Goal: Information Seeking & Learning: Learn about a topic

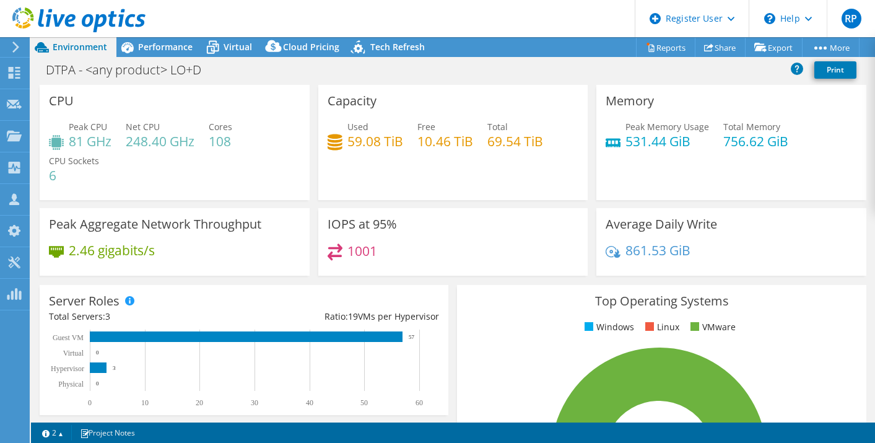
select select "USEast"
select select "USD"
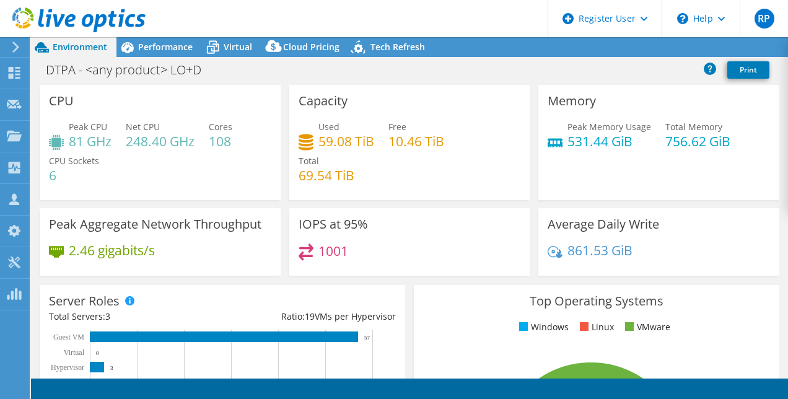
select select "USEast"
select select "USD"
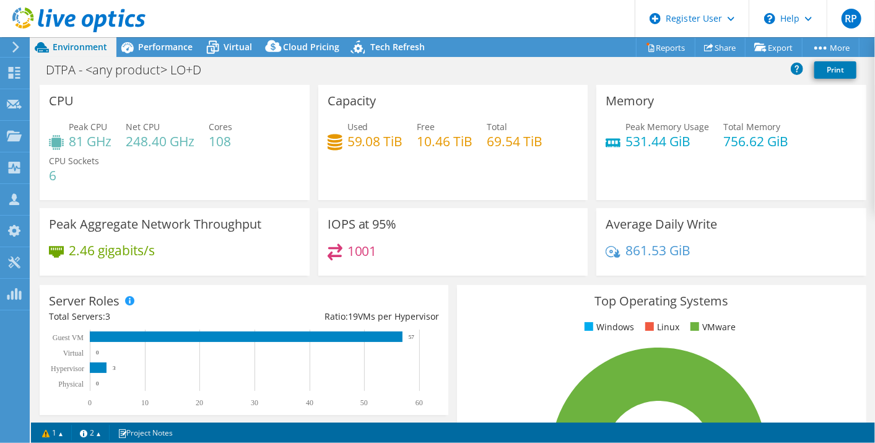
click at [142, 39] on div at bounding box center [73, 20] width 146 height 41
click at [144, 44] on span "Performance" at bounding box center [165, 47] width 55 height 12
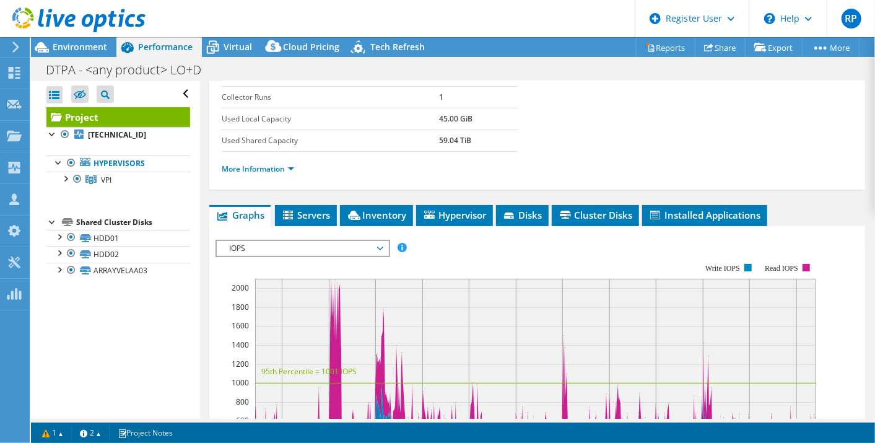
scroll to position [206, 0]
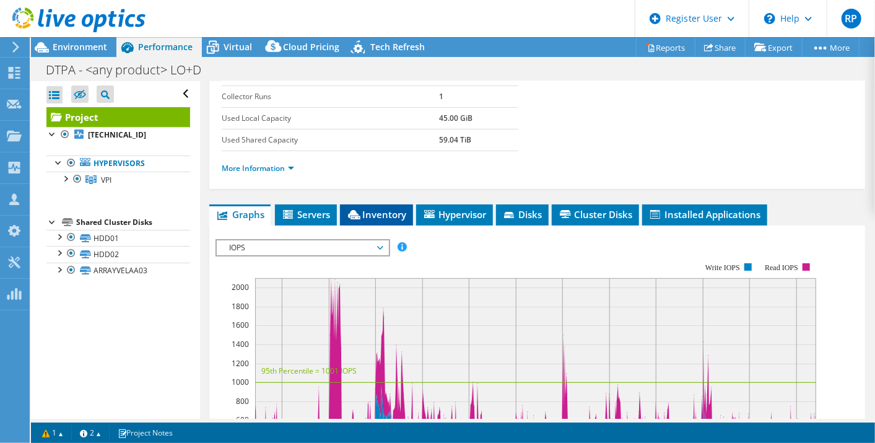
click at [369, 210] on span "Inventory" at bounding box center [376, 214] width 61 height 12
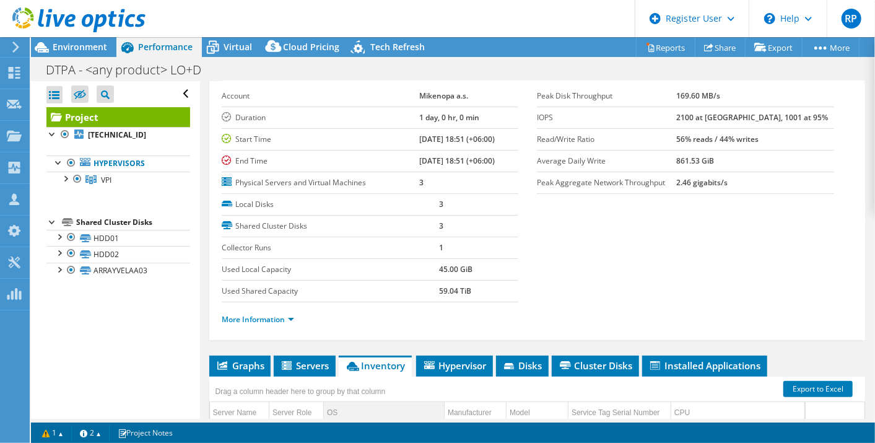
scroll to position [0, 0]
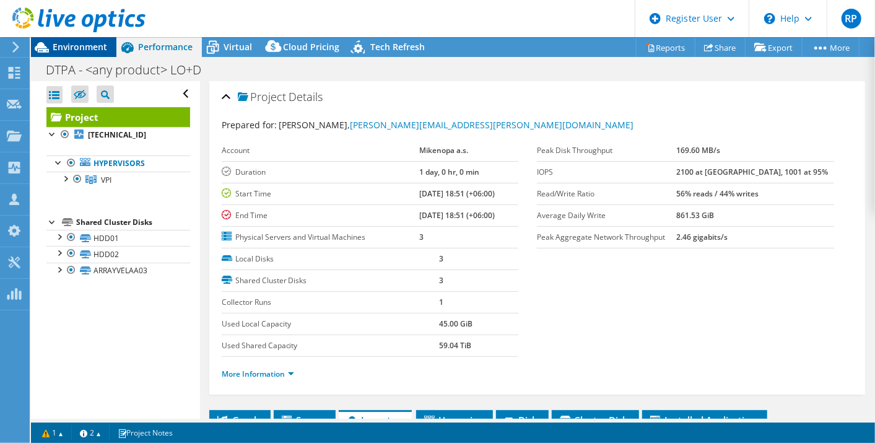
click at [65, 51] on span "Environment" at bounding box center [80, 47] width 55 height 12
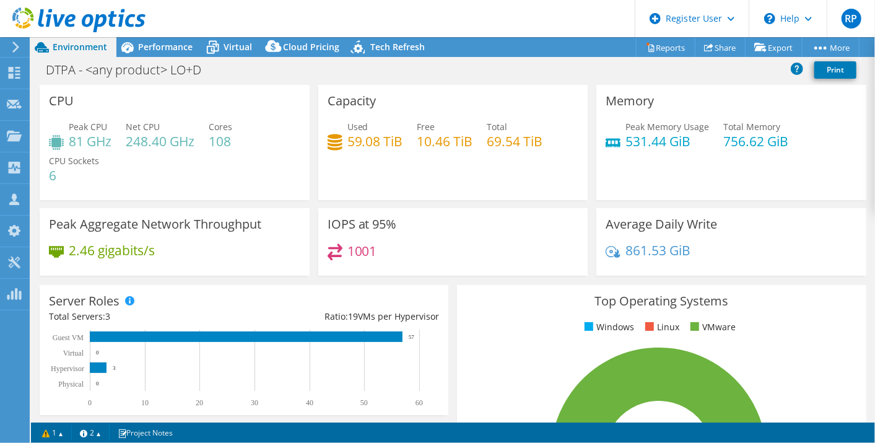
click at [525, 75] on div "DTPA - <any product> LO+D Print" at bounding box center [453, 69] width 844 height 23
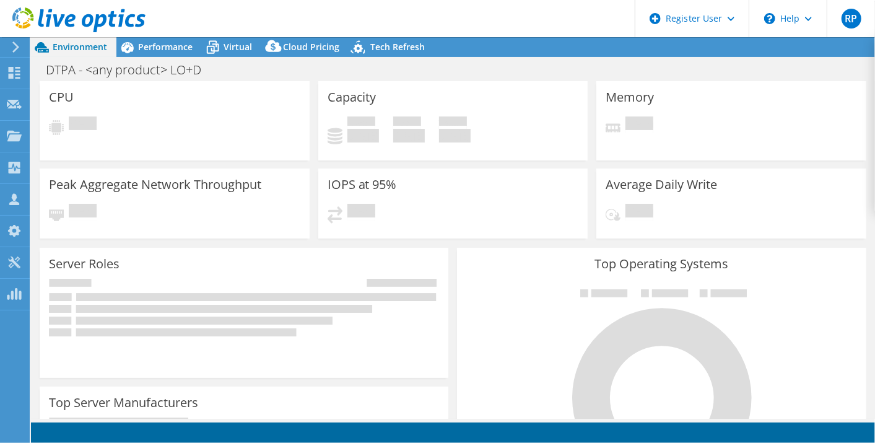
select select "USD"
select select "USEast"
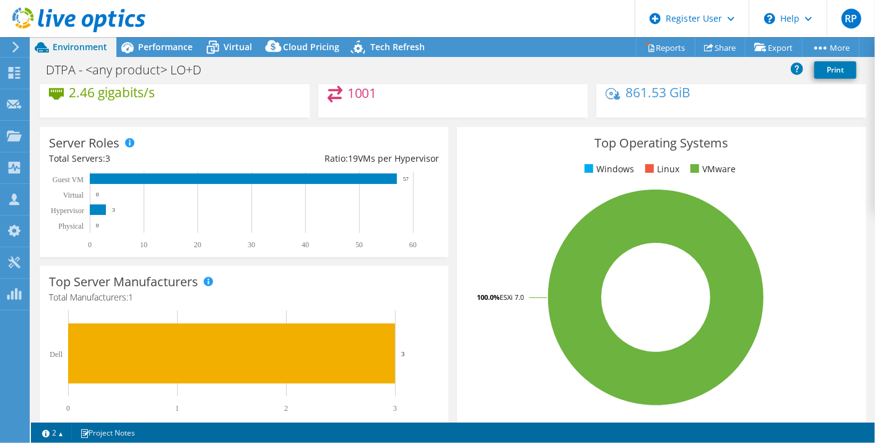
scroll to position [162, 0]
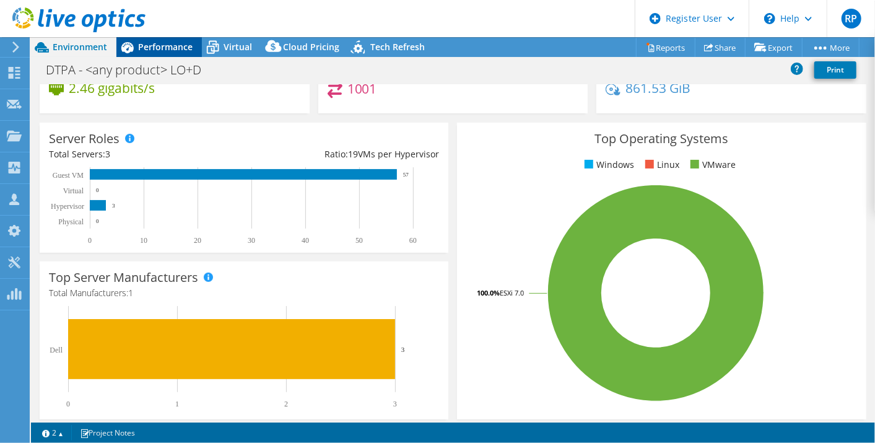
click at [173, 53] on div "Performance" at bounding box center [158, 47] width 85 height 20
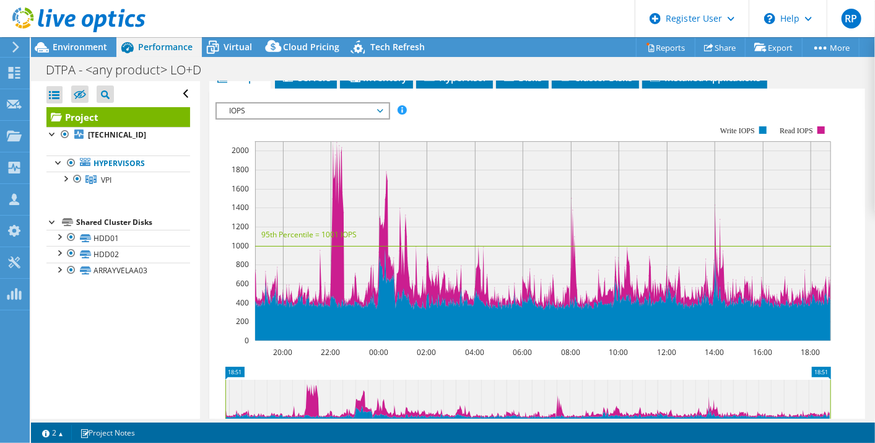
scroll to position [342, 0]
click at [301, 108] on span "IOPS" at bounding box center [302, 110] width 159 height 15
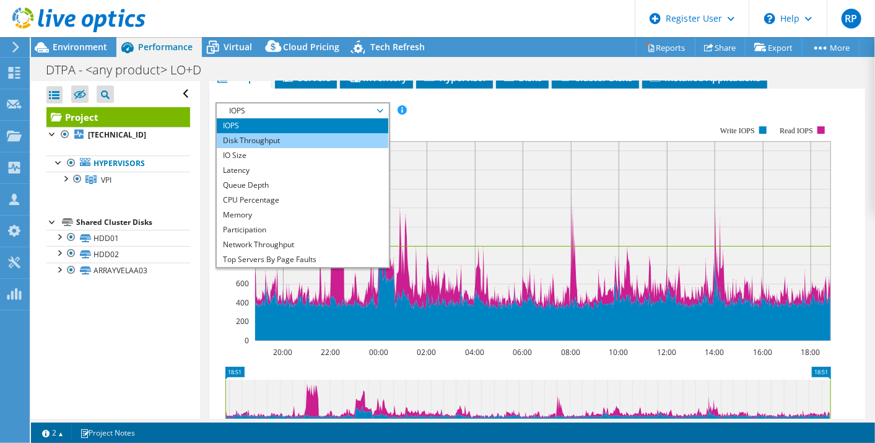
click at [296, 138] on li "Disk Throughput" at bounding box center [303, 140] width 172 height 15
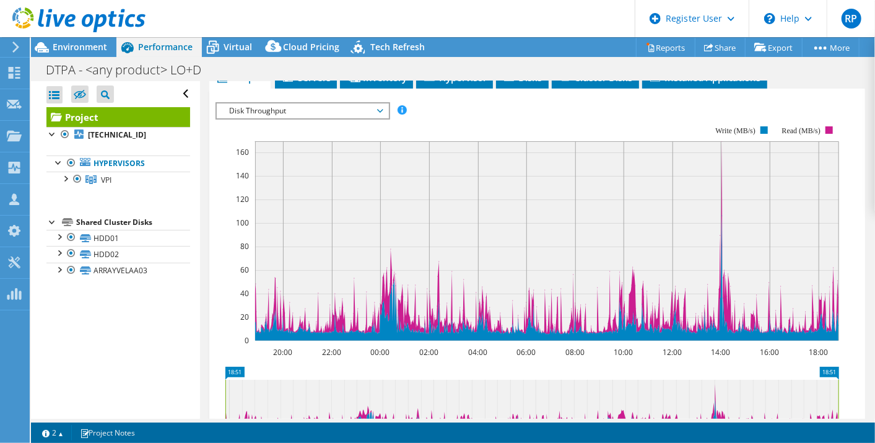
click at [316, 104] on span "Disk Throughput" at bounding box center [302, 110] width 159 height 15
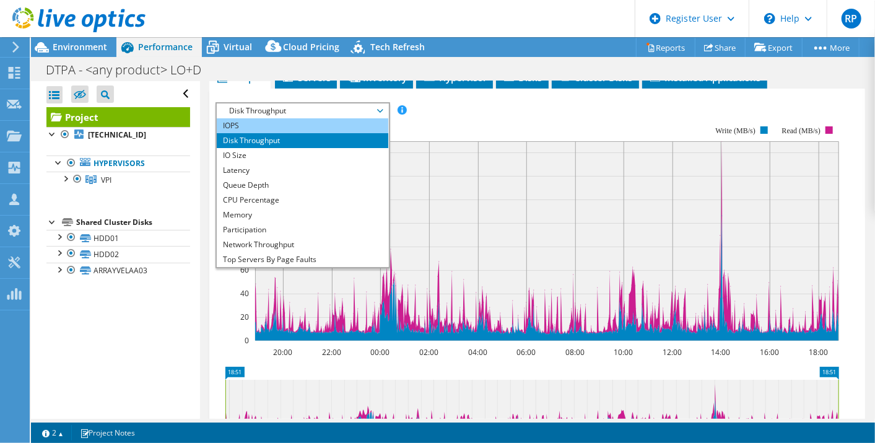
click at [310, 123] on li "IOPS" at bounding box center [303, 125] width 172 height 15
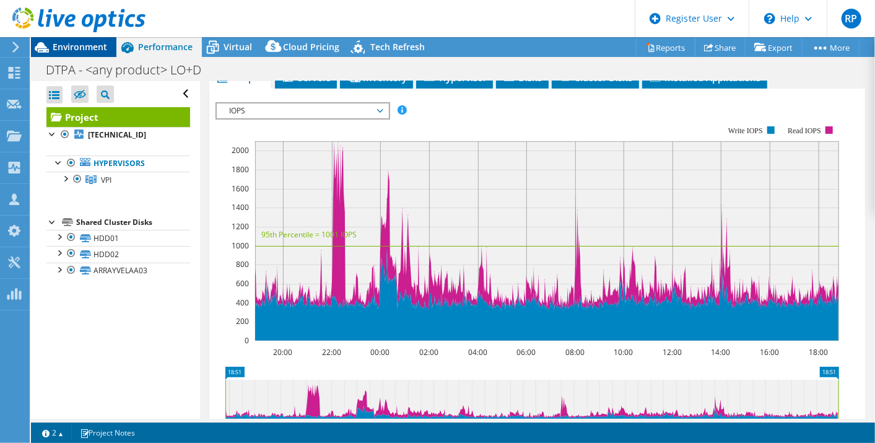
click at [92, 50] on span "Environment" at bounding box center [80, 47] width 55 height 12
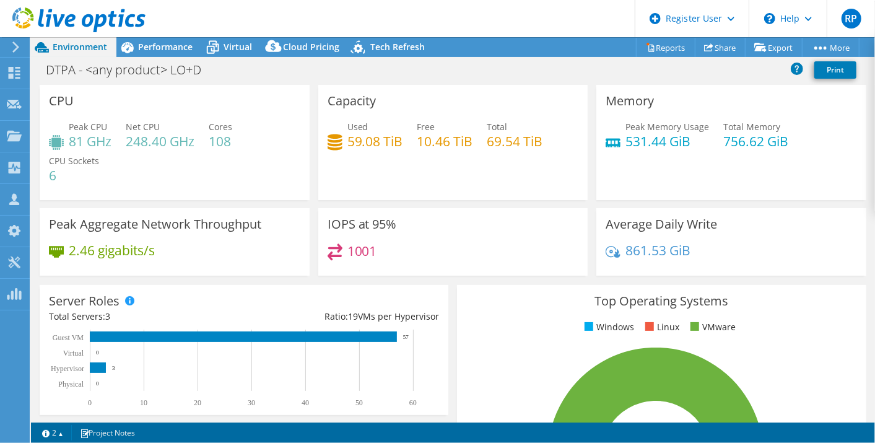
click at [421, 410] on div "Server Roles Physical Servers represent bare metal servers that were targets of…" at bounding box center [244, 350] width 409 height 130
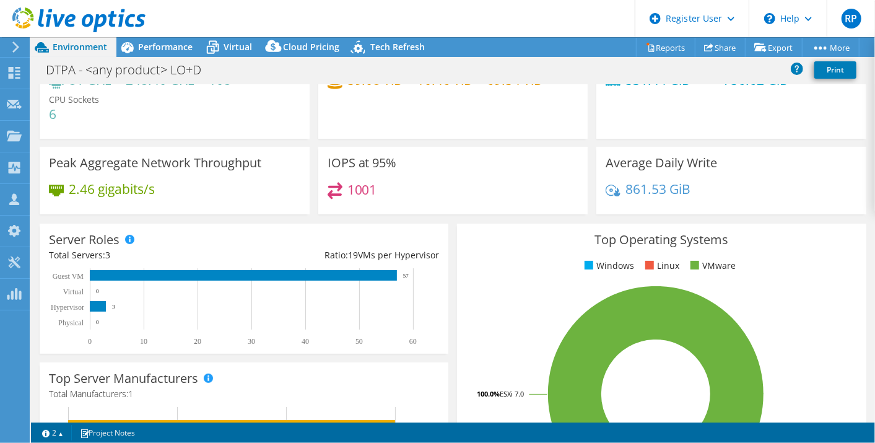
scroll to position [0, 0]
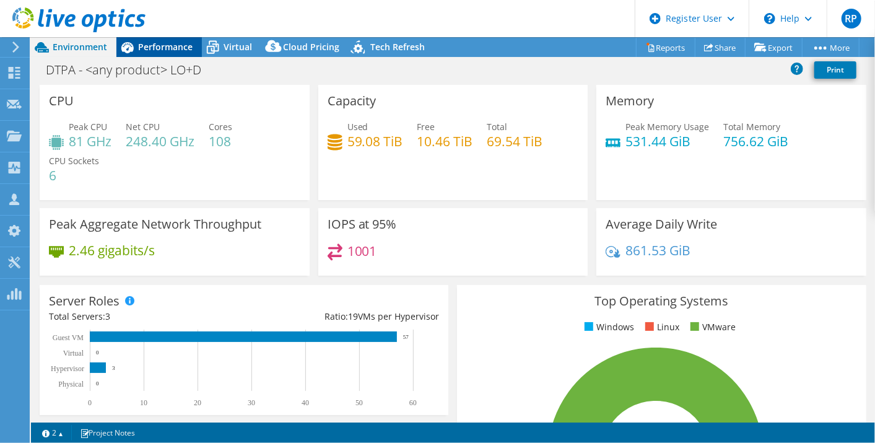
click at [148, 46] on span "Performance" at bounding box center [165, 47] width 55 height 12
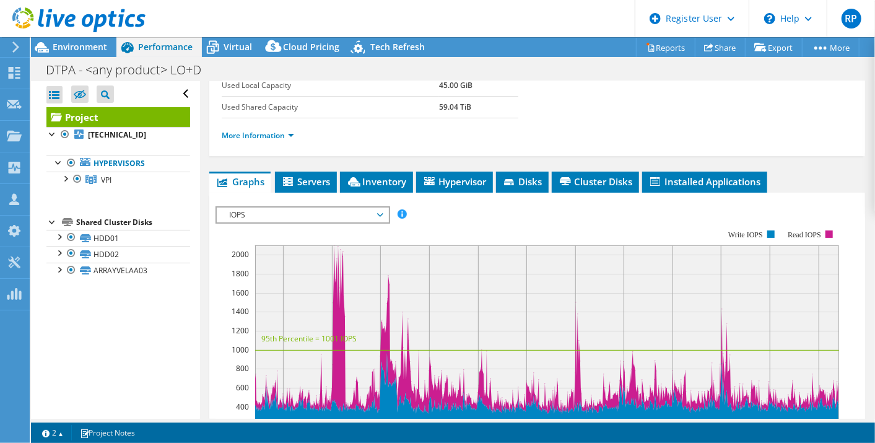
scroll to position [238, 0]
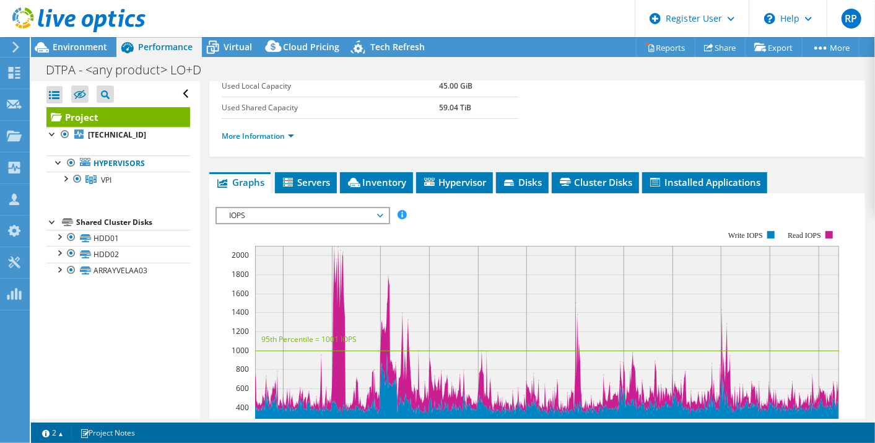
click at [385, 168] on div "Project Details Prepared for: Marco Šimonek, Marco.Simonek@mikenopa.com Account…" at bounding box center [537, 279] width 674 height 872
click at [384, 172] on li "Inventory" at bounding box center [376, 182] width 73 height 21
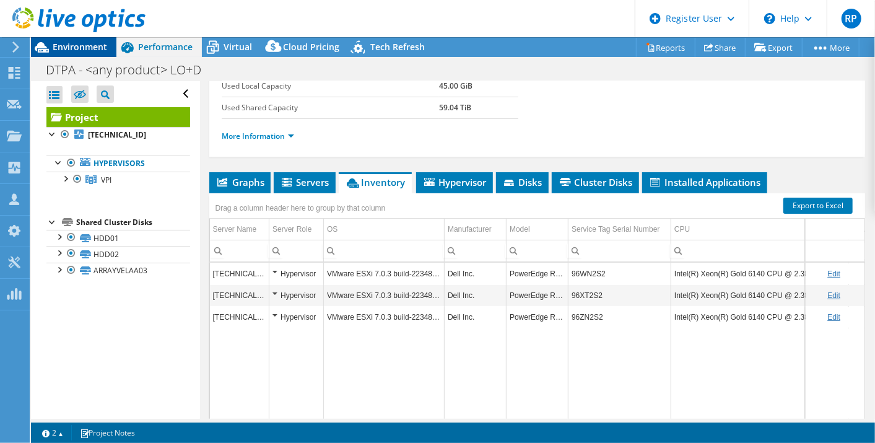
click at [102, 46] on span "Environment" at bounding box center [80, 47] width 55 height 12
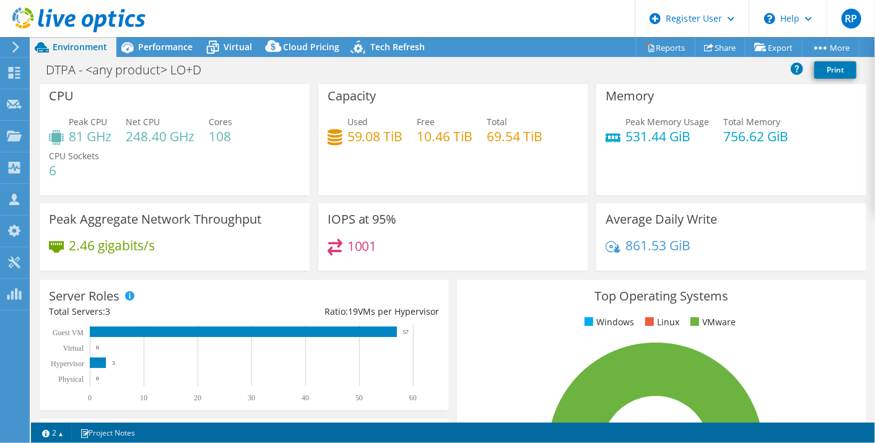
scroll to position [0, 0]
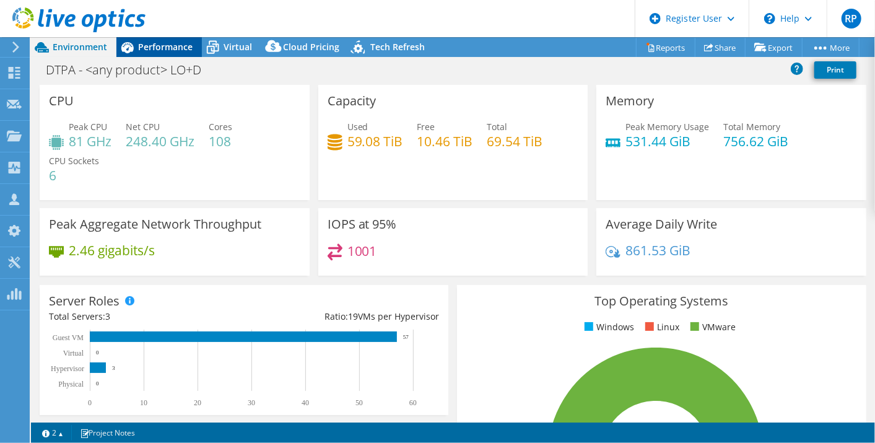
click at [163, 45] on span "Performance" at bounding box center [165, 47] width 55 height 12
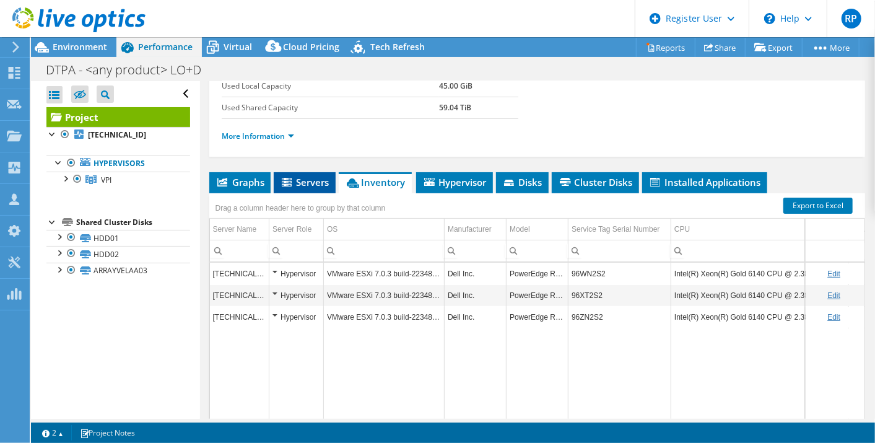
click at [311, 180] on span "Servers" at bounding box center [305, 182] width 50 height 12
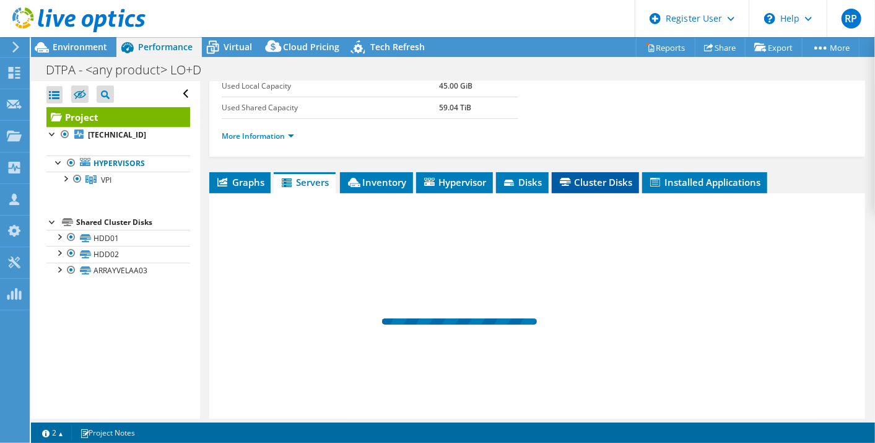
click at [622, 183] on span "Cluster Disks" at bounding box center [595, 182] width 75 height 12
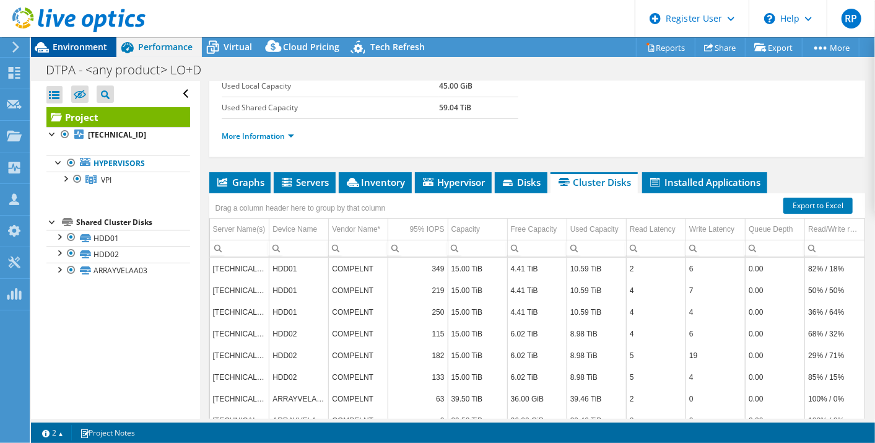
click at [81, 45] on span "Environment" at bounding box center [80, 47] width 55 height 12
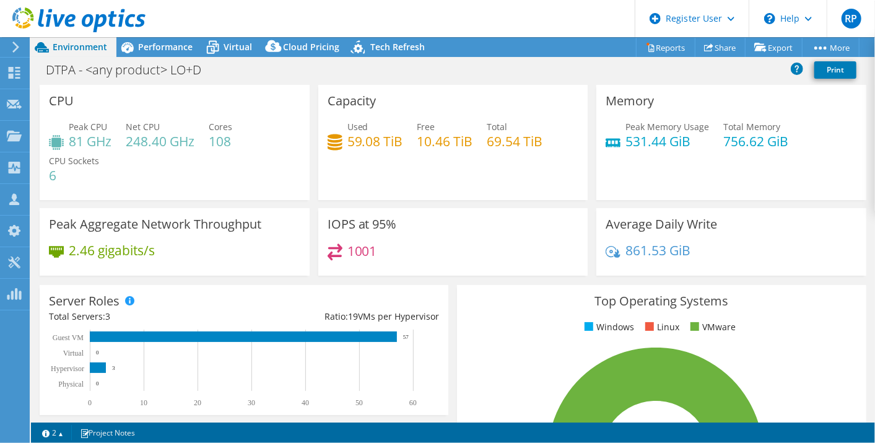
scroll to position [23, 0]
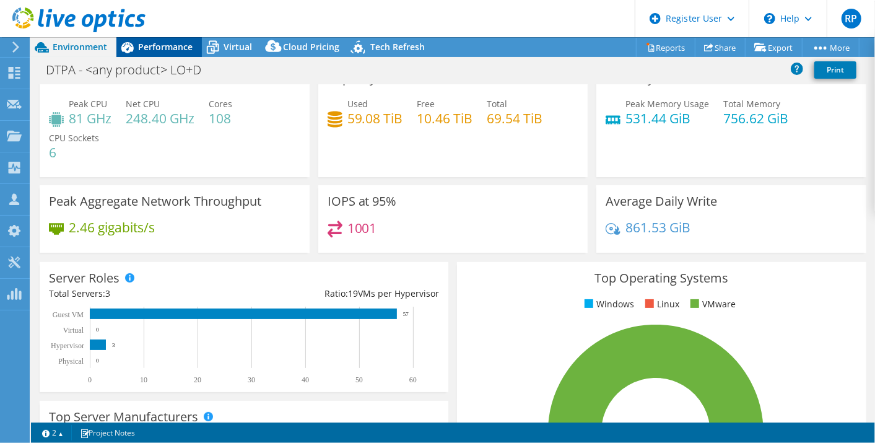
click at [175, 46] on span "Performance" at bounding box center [165, 47] width 55 height 12
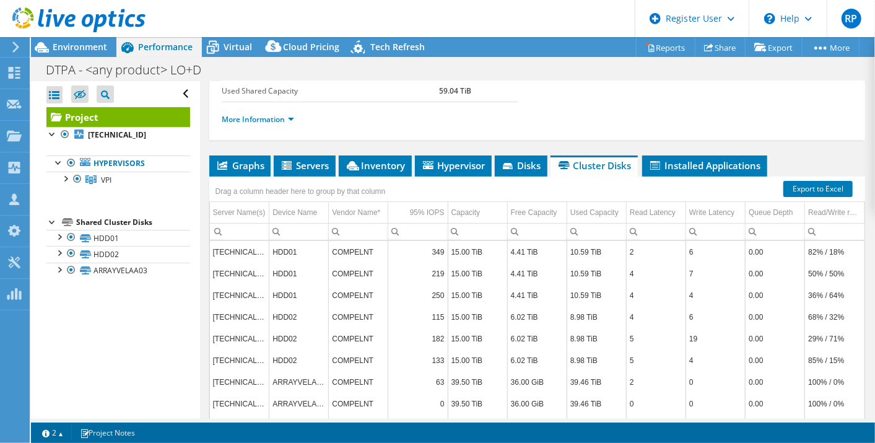
scroll to position [255, 0]
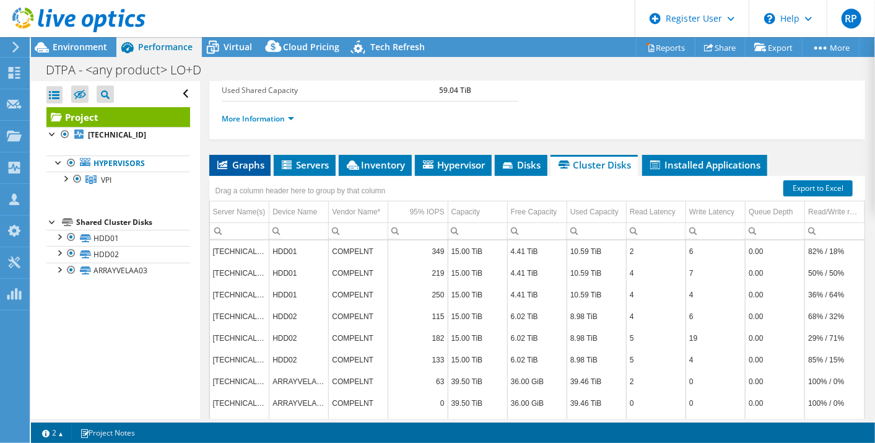
click at [238, 159] on span "Graphs" at bounding box center [240, 165] width 49 height 12
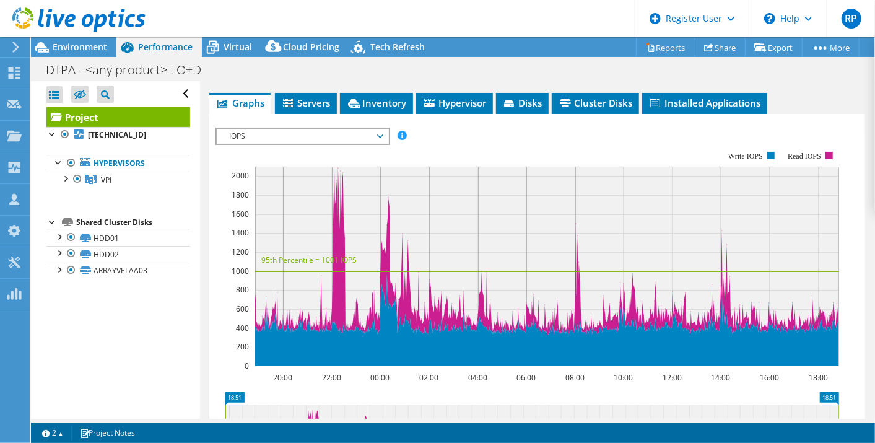
scroll to position [316, 0]
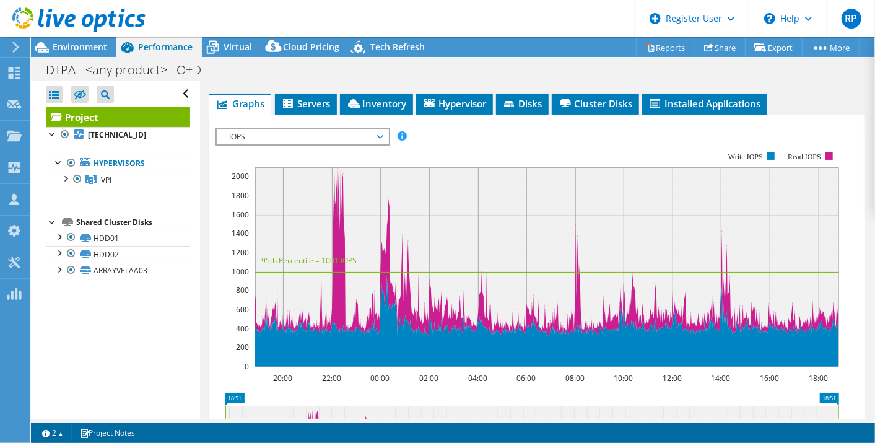
click at [366, 133] on span "IOPS" at bounding box center [302, 136] width 159 height 15
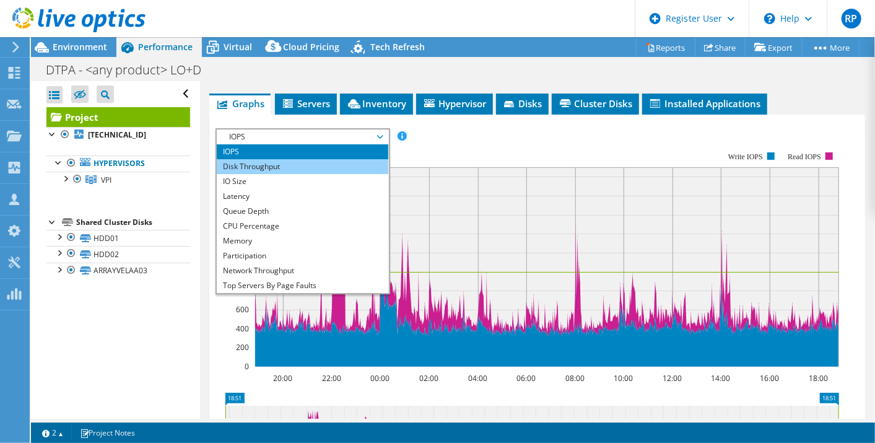
click at [339, 162] on li "Disk Throughput" at bounding box center [303, 166] width 172 height 15
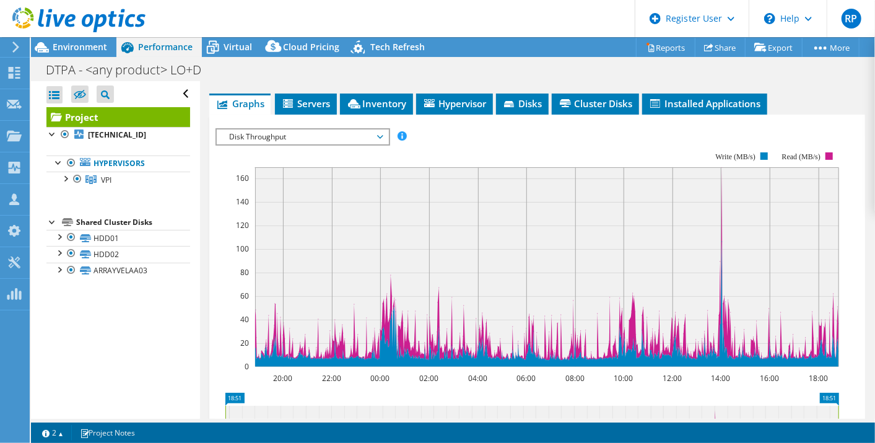
click at [330, 129] on span "Disk Throughput" at bounding box center [302, 136] width 159 height 15
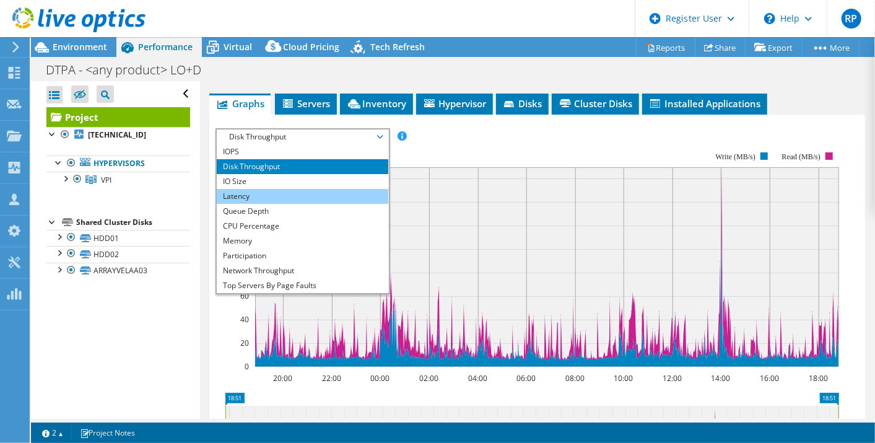
click at [303, 193] on li "Latency" at bounding box center [303, 196] width 172 height 15
